Goal: Use online tool/utility: Utilize a website feature to perform a specific function

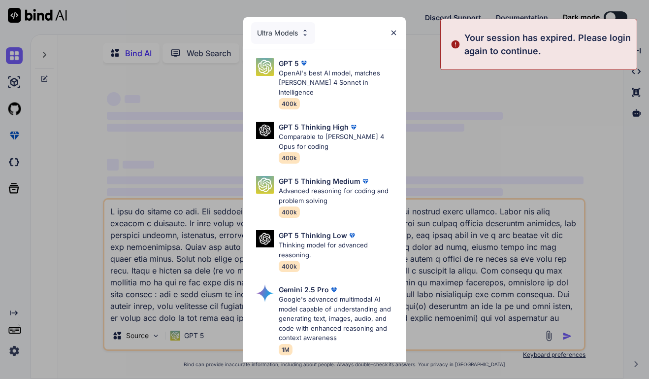
click at [14, 348] on div "Ultra Models GPT 5 OpenAI's best AI model, matches [PERSON_NAME] 4 Sonnet in In…" at bounding box center [324, 189] width 649 height 379
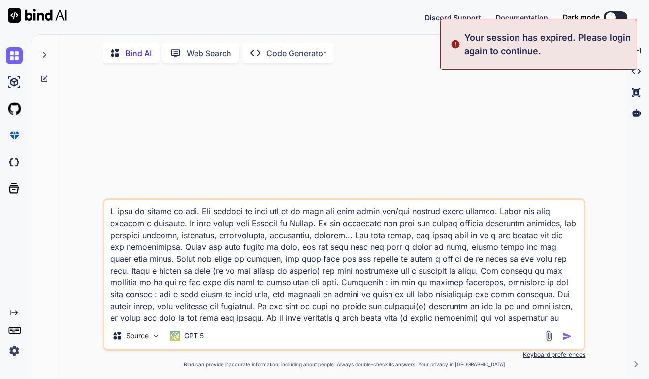
type textarea "x"
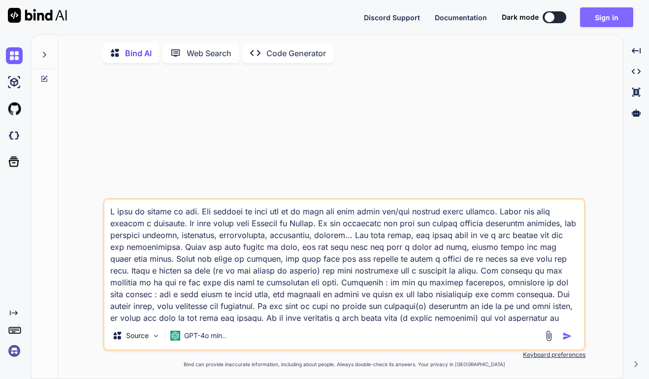
click at [593, 17] on button "Sign in" at bounding box center [606, 17] width 53 height 20
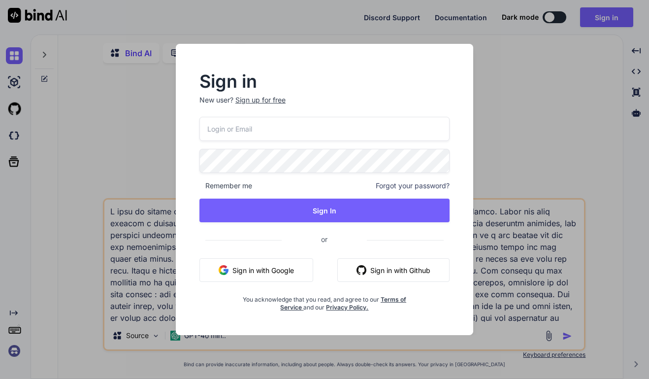
click at [260, 134] on input "email" at bounding box center [325, 129] width 250 height 24
click at [261, 269] on button "Sign in with Google" at bounding box center [257, 270] width 114 height 24
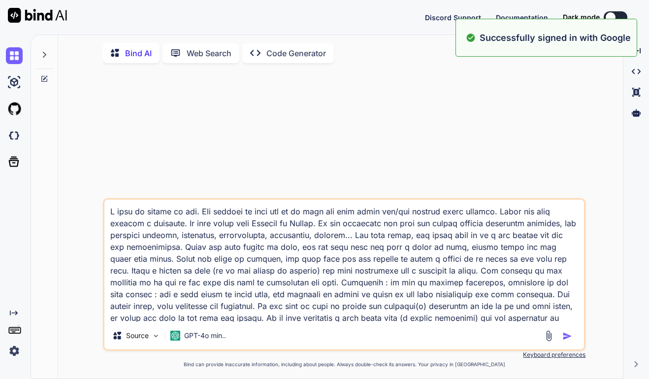
click at [15, 348] on img at bounding box center [14, 350] width 17 height 17
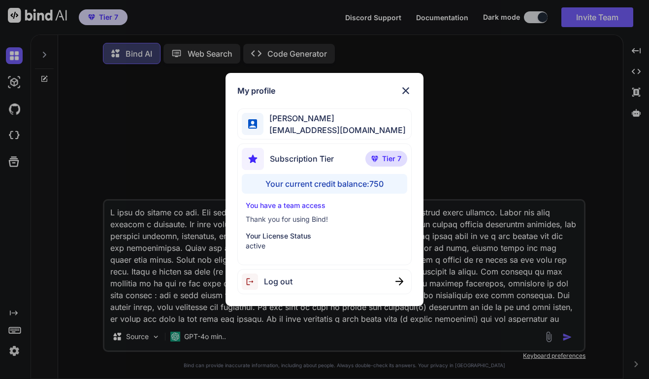
click at [406, 92] on img at bounding box center [406, 91] width 12 height 12
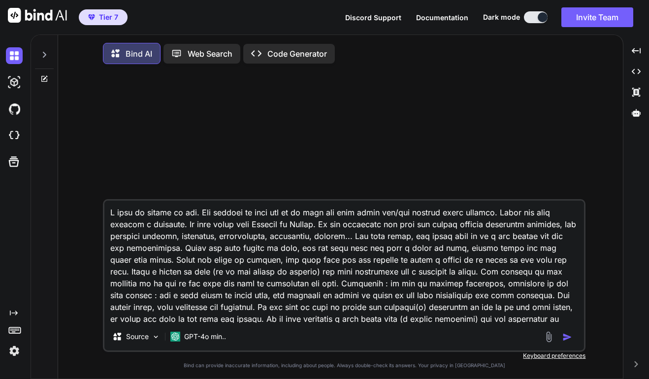
click at [15, 352] on img at bounding box center [14, 350] width 17 height 17
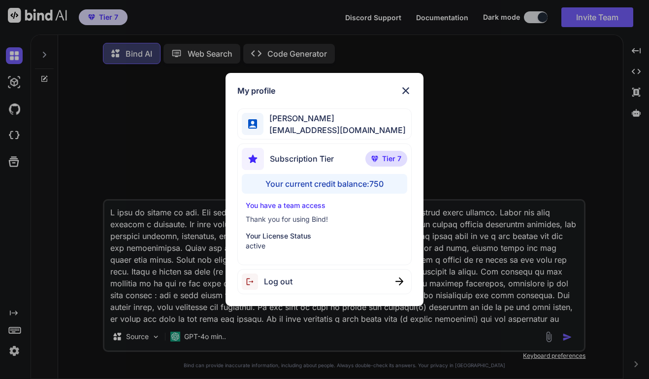
click at [403, 91] on img at bounding box center [406, 91] width 12 height 12
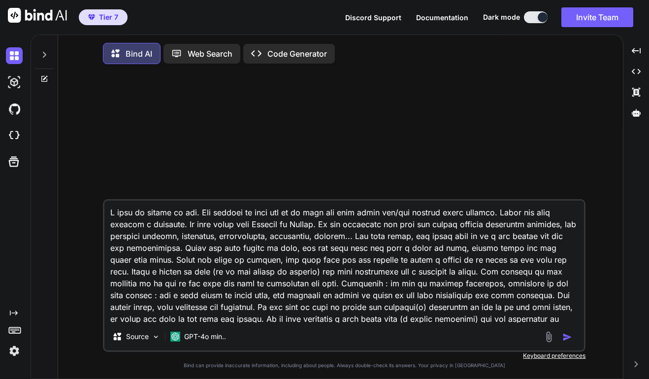
click at [14, 312] on icon "Created with Pixso." at bounding box center [14, 313] width 8 height 8
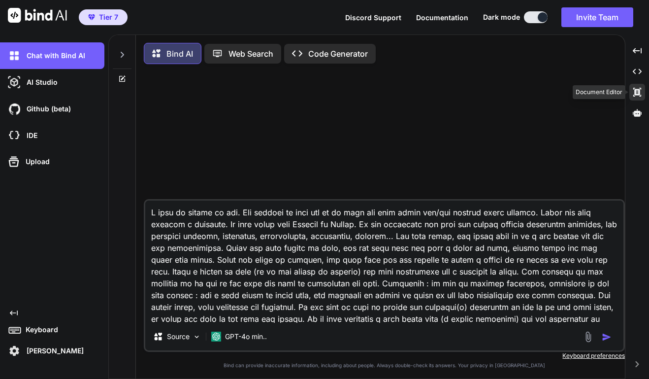
click at [638, 91] on icon at bounding box center [638, 92] width 8 height 9
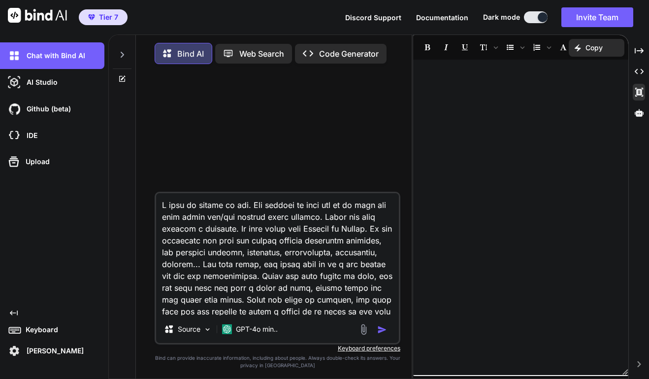
click at [46, 348] on p "[PERSON_NAME]" at bounding box center [53, 351] width 61 height 10
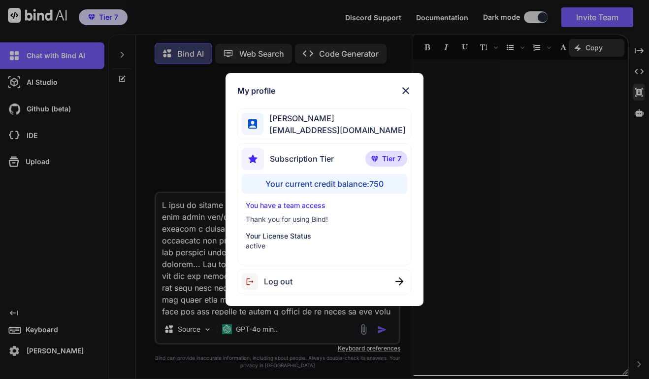
click at [346, 118] on div "[PERSON_NAME] [EMAIL_ADDRESS][DOMAIN_NAME]" at bounding box center [324, 123] width 175 height 31
click at [318, 129] on span "[EMAIL_ADDRESS][DOMAIN_NAME]" at bounding box center [335, 130] width 142 height 12
click at [406, 88] on img at bounding box center [406, 91] width 12 height 12
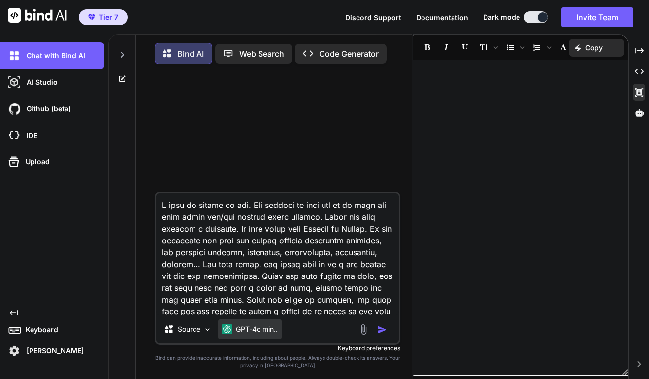
click at [270, 333] on p "GPT-4o min.." at bounding box center [257, 329] width 42 height 10
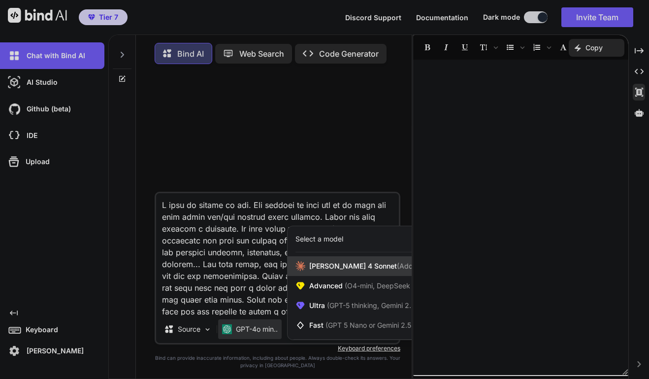
click at [342, 266] on span "[PERSON_NAME] 4 Sonnet (Add API Key)" at bounding box center [376, 266] width 134 height 10
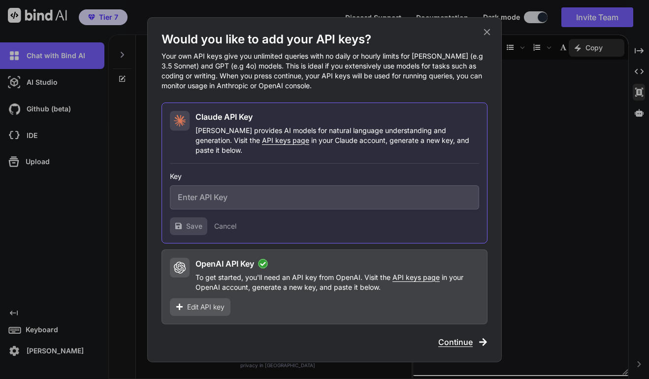
click at [213, 303] on span "Edit API key" at bounding box center [205, 307] width 37 height 10
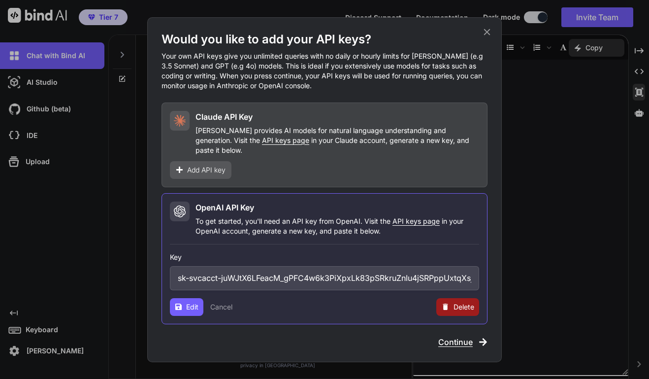
click at [461, 304] on span "Delete" at bounding box center [464, 307] width 21 height 10
click at [438, 303] on button "Delete" at bounding box center [438, 307] width 21 height 10
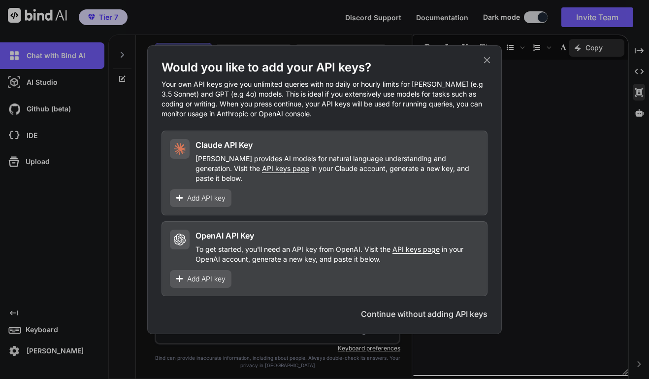
click at [427, 309] on button "Continue without adding API keys" at bounding box center [424, 314] width 127 height 12
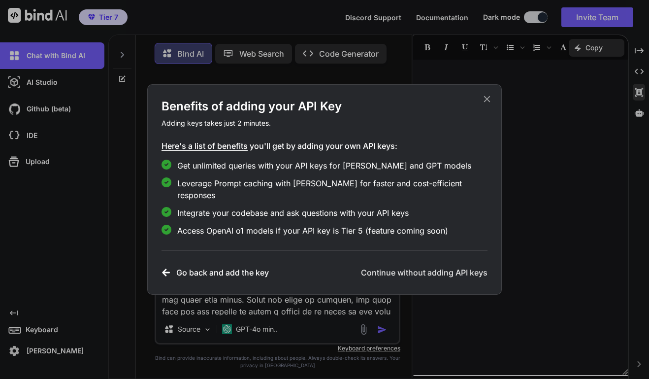
click at [420, 267] on h3 "Continue without adding API keys" at bounding box center [424, 273] width 127 height 12
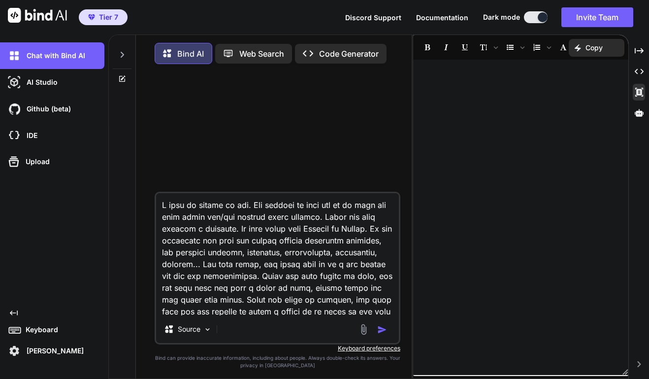
click at [382, 333] on img "button" at bounding box center [382, 330] width 10 height 10
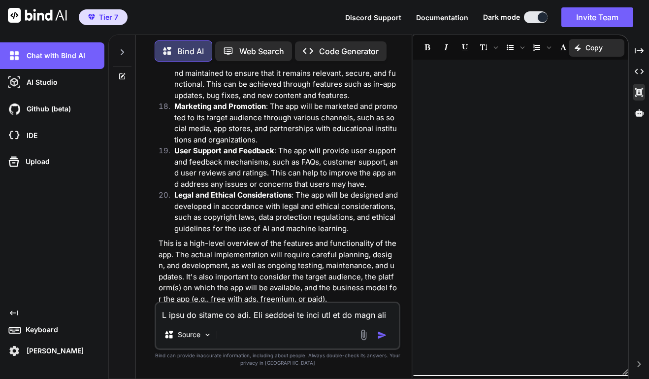
scroll to position [1071, 0]
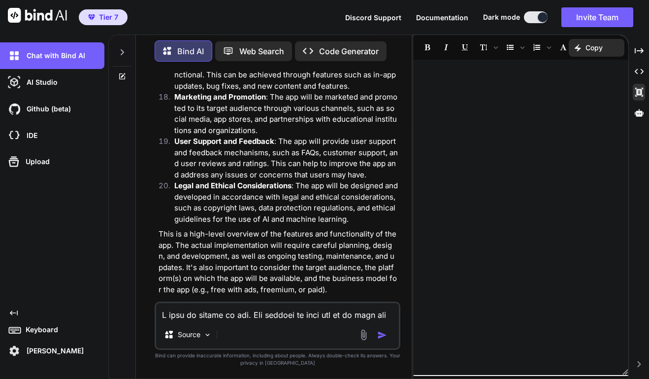
click at [353, 51] on p "Code Generator" at bounding box center [349, 51] width 60 height 12
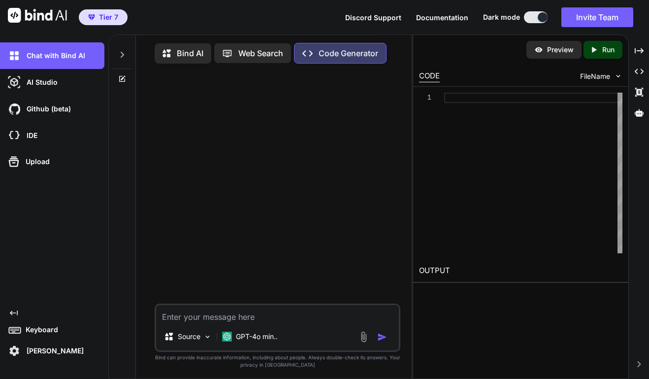
click at [181, 51] on p "Bind AI" at bounding box center [190, 53] width 27 height 12
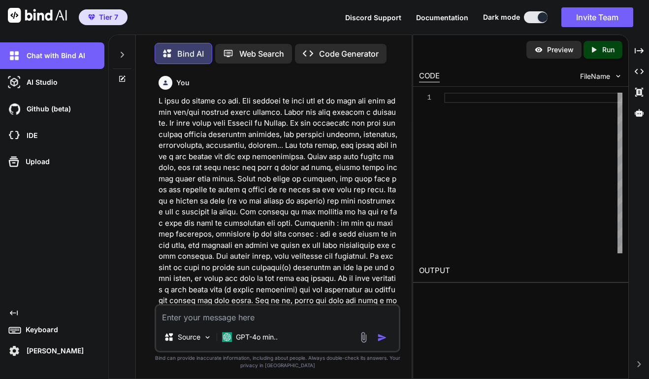
scroll to position [5, 0]
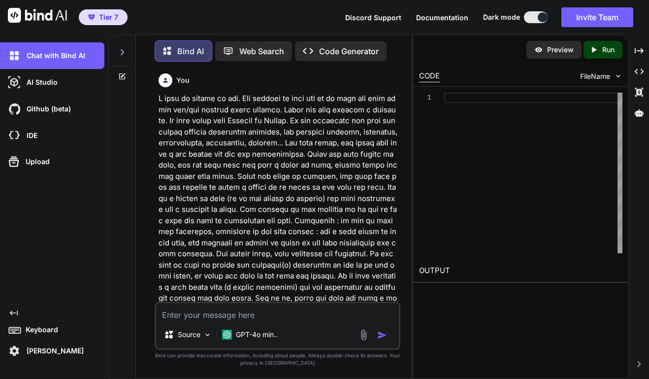
click at [253, 160] on p at bounding box center [279, 231] width 240 height 277
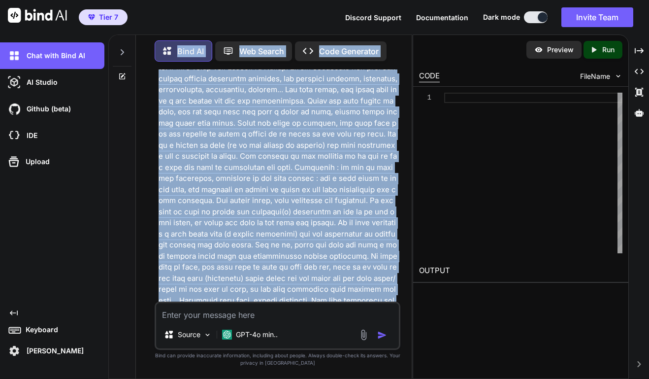
scroll to position [0, 0]
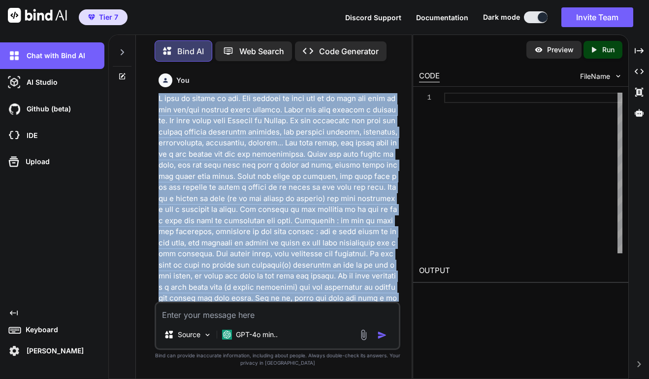
drag, startPoint x: 350, startPoint y: 202, endPoint x: 156, endPoint y: 98, distance: 219.8
click at [156, 98] on div "You Bind AI That sounds like a great idea for an app! Here's a more detailed br…" at bounding box center [278, 223] width 246 height 309
copy p "I want to create an app. The purpose of this app is to help the user train his/…"
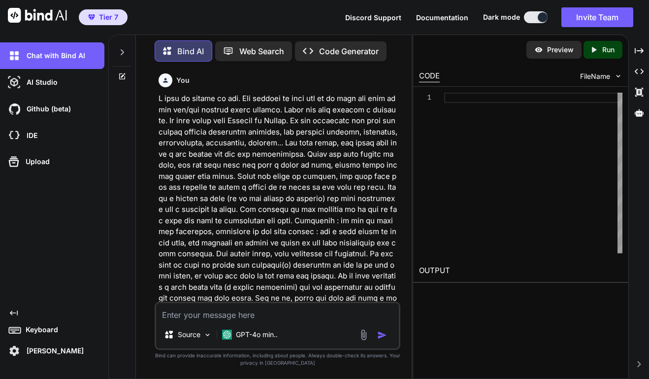
click at [332, 45] on p "Code Generator" at bounding box center [349, 51] width 60 height 12
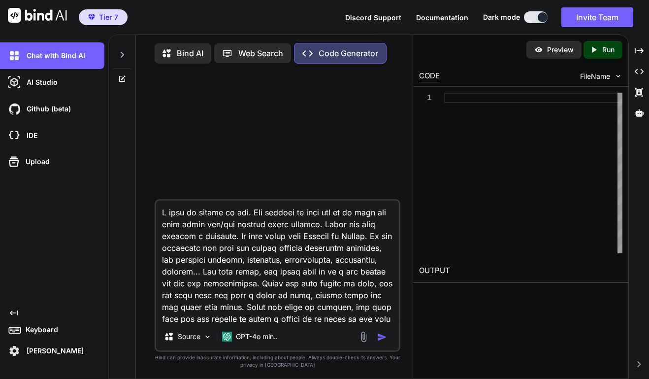
scroll to position [213, 0]
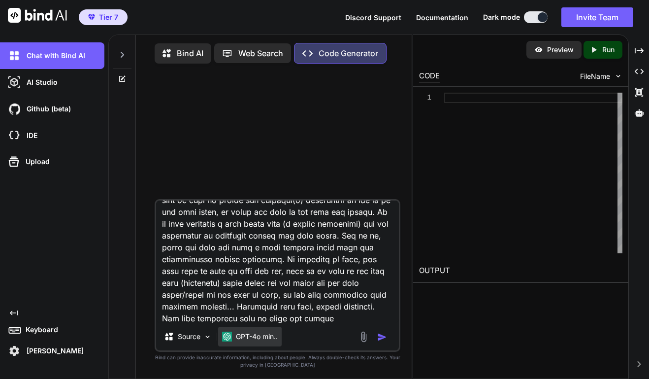
type textarea "I want to create an app. The purpose of this app is to help the user train his/…"
click at [269, 341] on p "GPT-4o min.." at bounding box center [257, 337] width 42 height 10
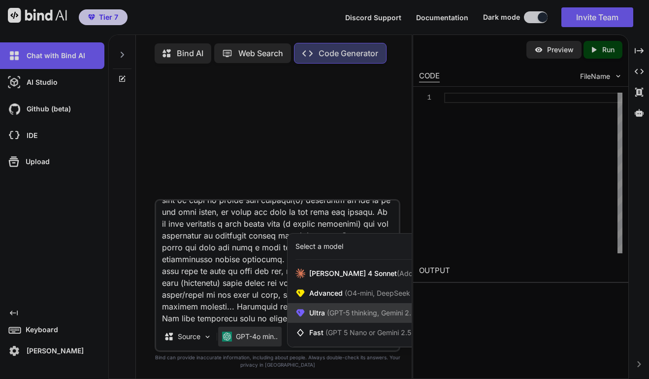
click at [324, 308] on div "Ultra (GPT-5 thinking, Gemini 2.5 Pro)" at bounding box center [368, 313] width 161 height 20
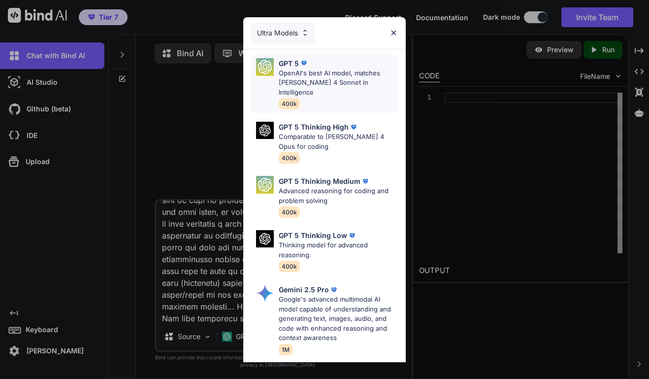
click at [319, 77] on p "OpenAI's best AI model, matches [PERSON_NAME] 4 Sonnet in Intelligence" at bounding box center [338, 82] width 119 height 29
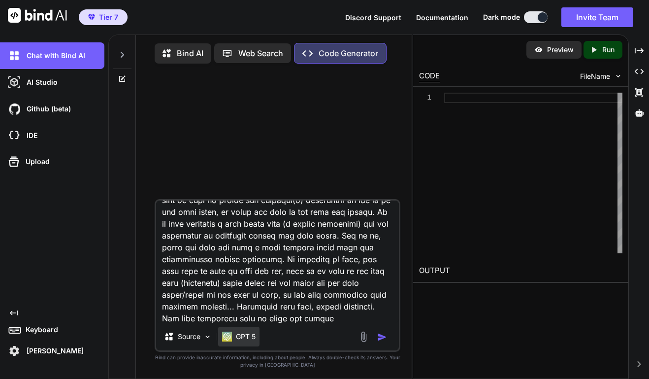
click at [244, 338] on p "GPT 5" at bounding box center [246, 337] width 20 height 10
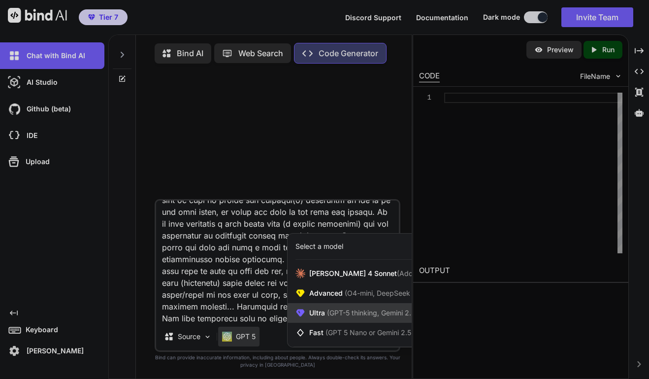
click at [321, 313] on span "Ultra (GPT-5 thinking, Gemini 2.5 Pro)" at bounding box center [369, 313] width 121 height 10
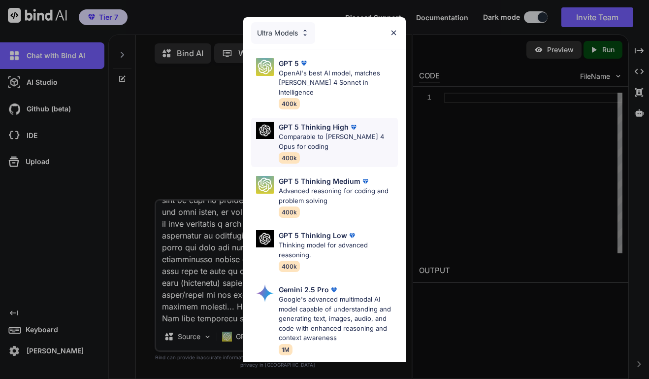
click at [327, 122] on p "GPT 5 Thinking High" at bounding box center [314, 127] width 70 height 10
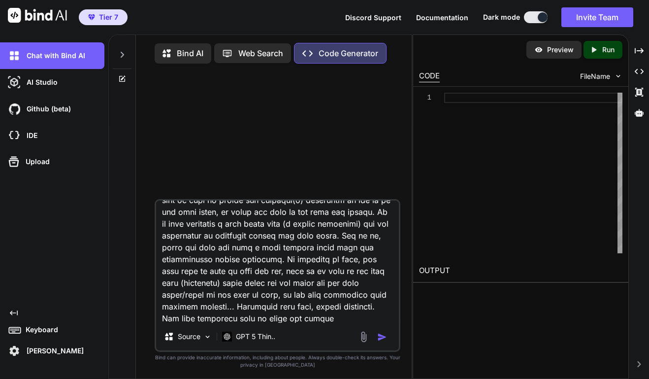
click at [381, 339] on img "button" at bounding box center [382, 337] width 10 height 10
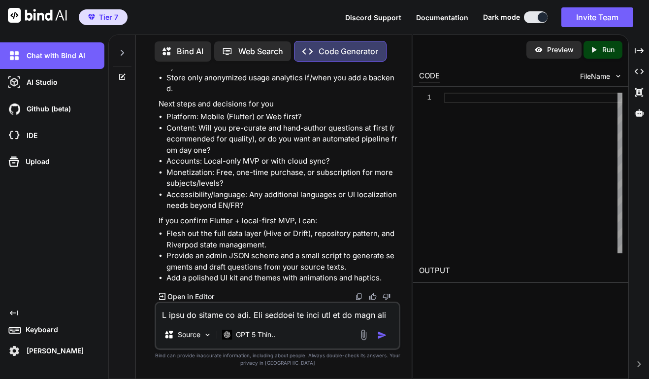
scroll to position [5173, 0]
click at [251, 216] on p "If you confirm Flutter + local-first MVP, I can:" at bounding box center [279, 220] width 240 height 11
click at [240, 311] on textarea at bounding box center [277, 312] width 243 height 18
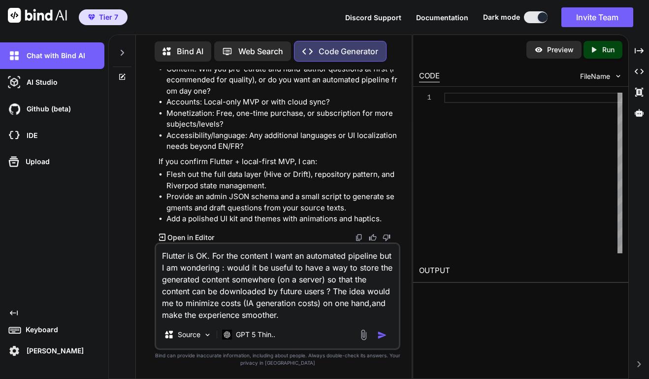
click at [215, 259] on textarea "Flutter is OK. For the content I want an automated pipeline but I am wondering …" at bounding box center [277, 282] width 243 height 77
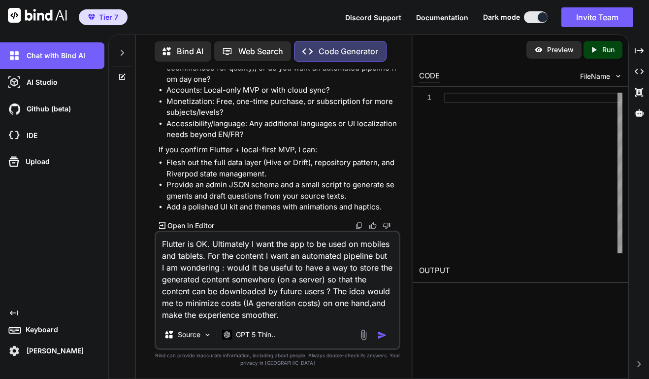
click at [289, 318] on textarea "Flutter is OK. Ultimately I want the app to be used on mobiles and tablets. For…" at bounding box center [277, 276] width 243 height 89
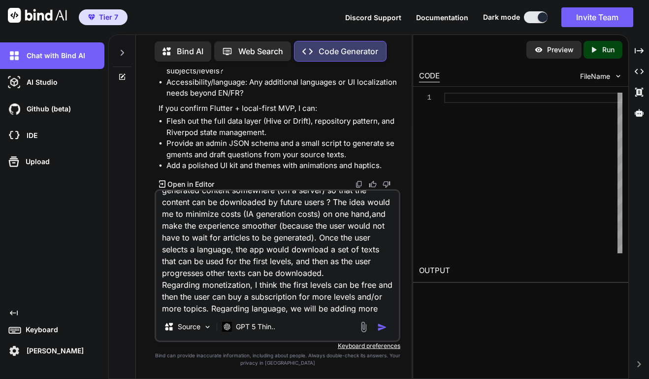
scroll to position [60, 0]
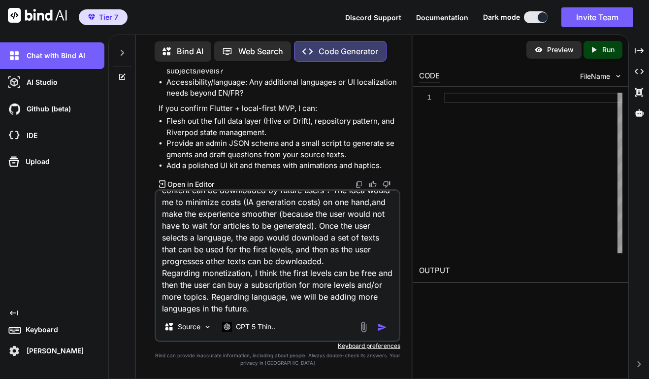
type textarea "Flutter is OK. Ultimately I want the app to be used on mobiles and tablets. For…"
click at [379, 327] on img "button" at bounding box center [382, 327] width 10 height 10
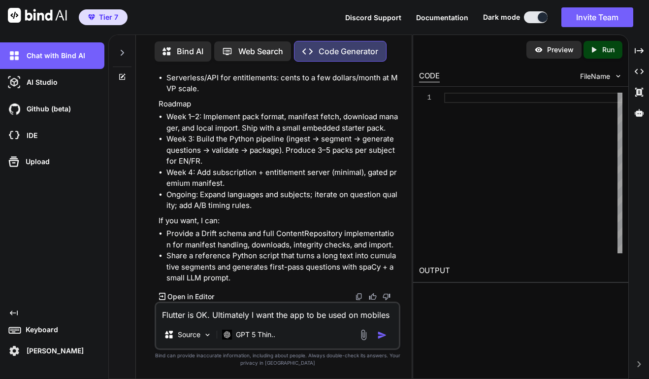
scroll to position [7159, 0]
click at [233, 316] on textarea "Flutter is OK. Ultimately I want the app to be used on mobiles and tablets. For…" at bounding box center [277, 312] width 243 height 18
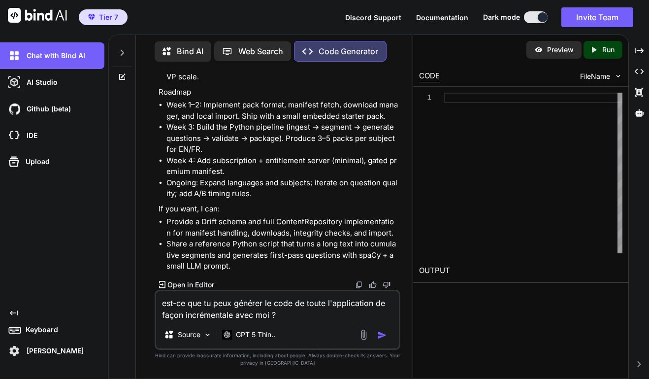
type textarea "est-ce que tu peux générer le code de toute l'application de façon incrémentale…"
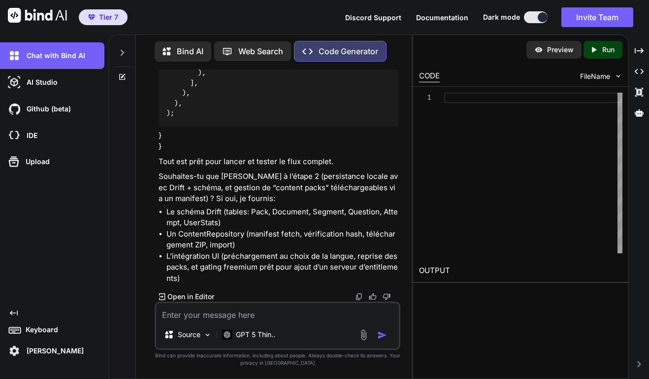
scroll to position [18544, 0]
click at [181, 295] on p "Open in Editor" at bounding box center [191, 297] width 47 height 10
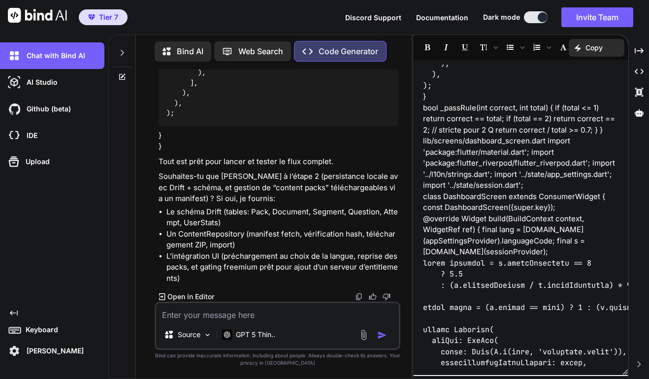
scroll to position [8354, 0]
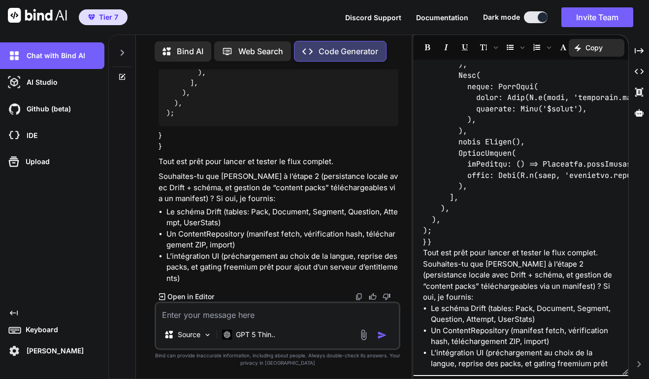
click at [229, 312] on textarea at bounding box center [277, 312] width 243 height 18
type textarea "p"
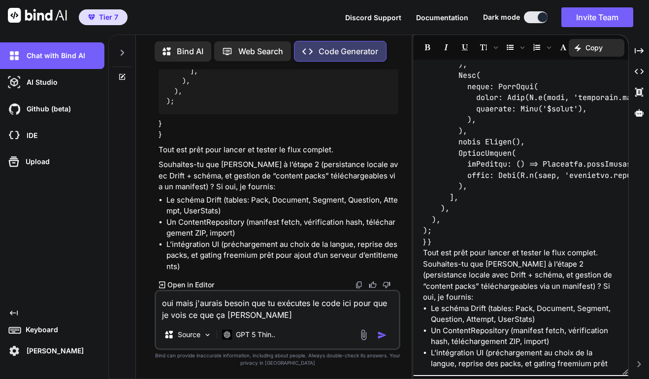
type textarea "oui mais j'aurais besoin que tu exécutes le code ici pour que je vois ce que ça…"
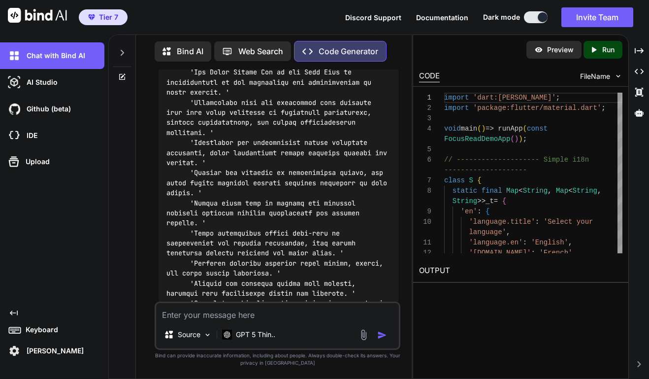
scroll to position [18901, 0]
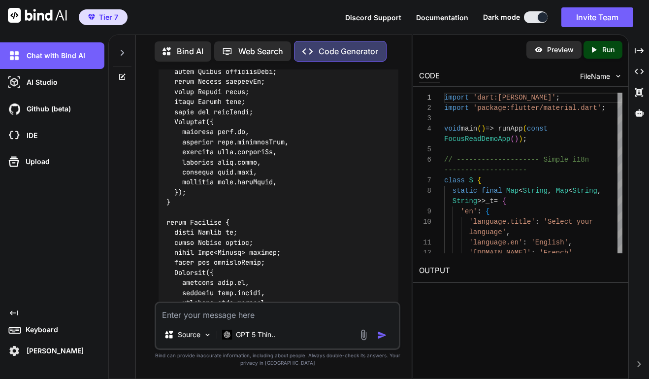
scroll to position [18002, 0]
